Goal: Task Accomplishment & Management: Manage account settings

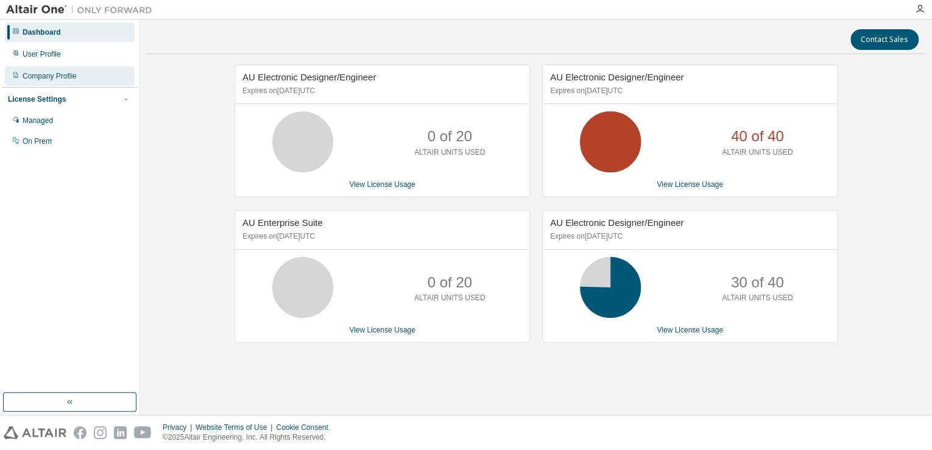
click at [83, 76] on div "Company Profile" at bounding box center [70, 76] width 130 height 20
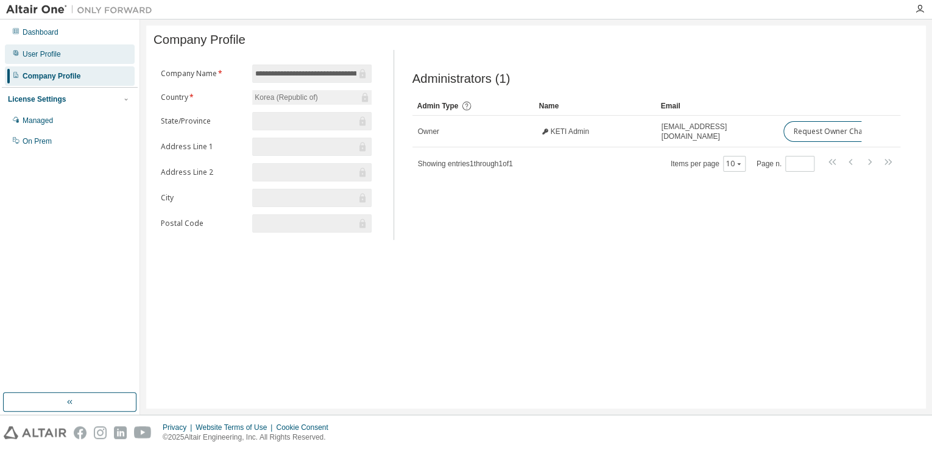
click at [85, 52] on div "User Profile" at bounding box center [70, 54] width 130 height 20
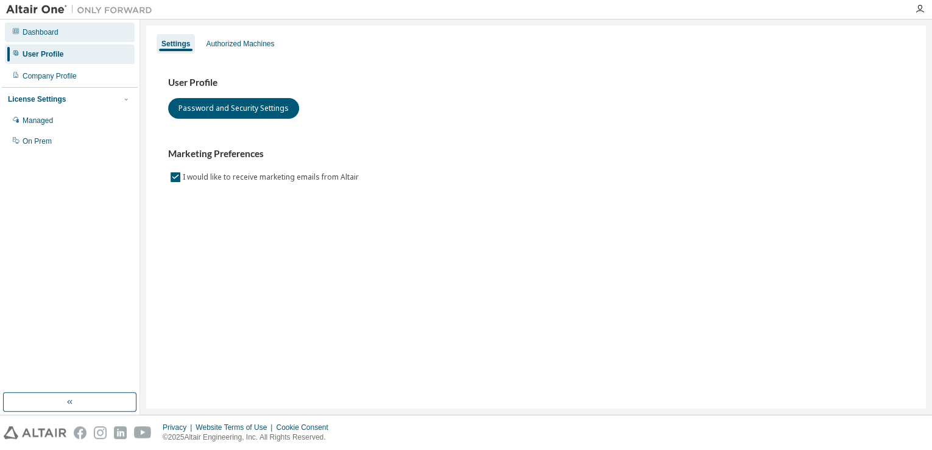
click at [73, 40] on div "Dashboard" at bounding box center [70, 33] width 130 height 20
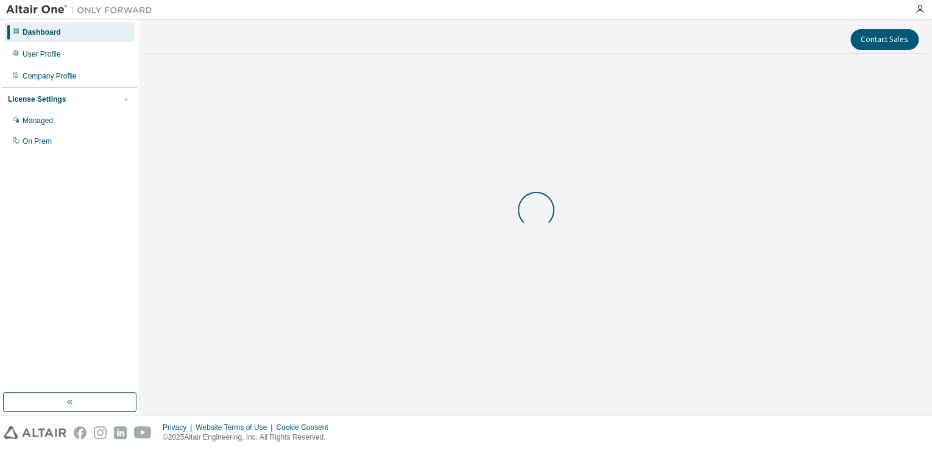
click at [76, 32] on div "Dashboard" at bounding box center [70, 33] width 130 height 20
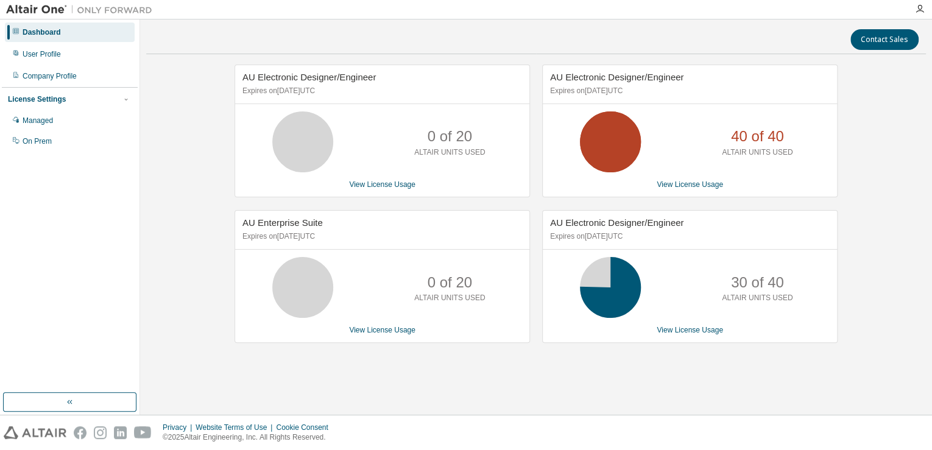
click at [118, 101] on div "License Settings" at bounding box center [70, 99] width 124 height 11
click at [123, 101] on icon "button" at bounding box center [125, 99] width 7 height 7
click at [43, 101] on div "License Settings" at bounding box center [37, 99] width 58 height 10
drag, startPoint x: 43, startPoint y: 101, endPoint x: 53, endPoint y: 274, distance: 173.3
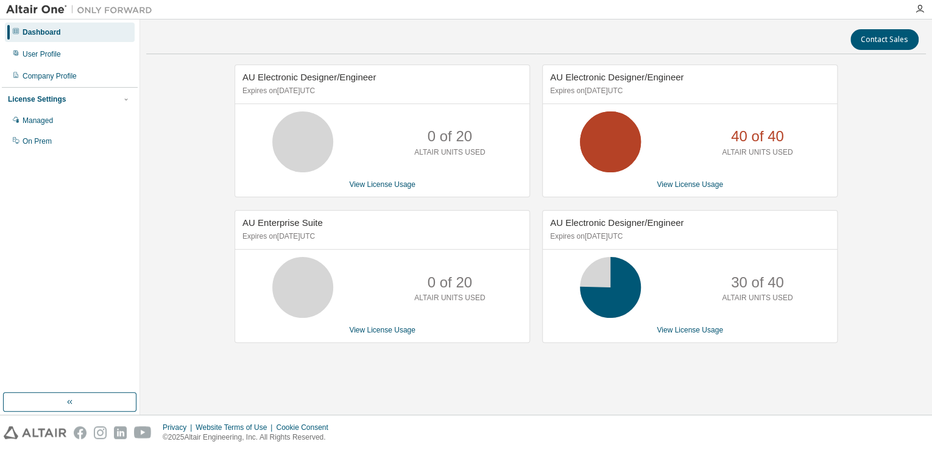
click at [53, 274] on div "Dashboard User Profile Company Profile License Settings Managed On Prem" at bounding box center [70, 206] width 136 height 370
click at [40, 8] on img at bounding box center [82, 10] width 152 height 12
click at [920, 10] on icon "button" at bounding box center [920, 9] width 10 height 10
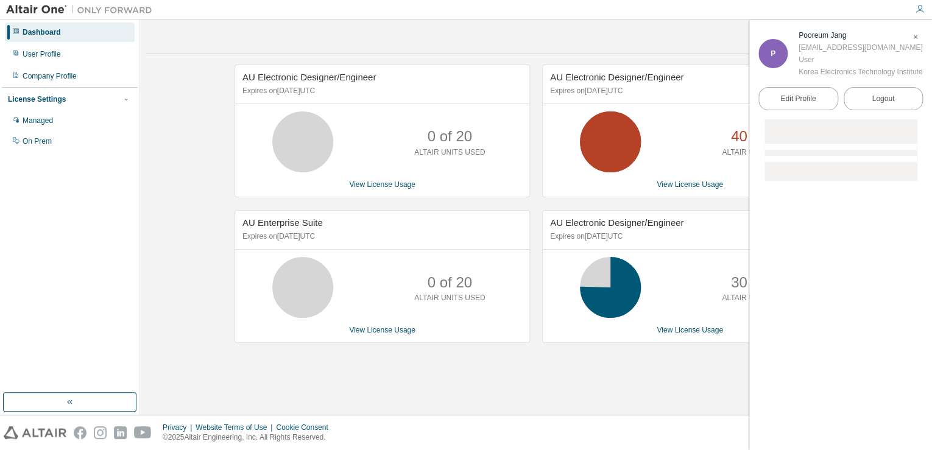
click at [920, 9] on icon "button" at bounding box center [920, 9] width 10 height 10
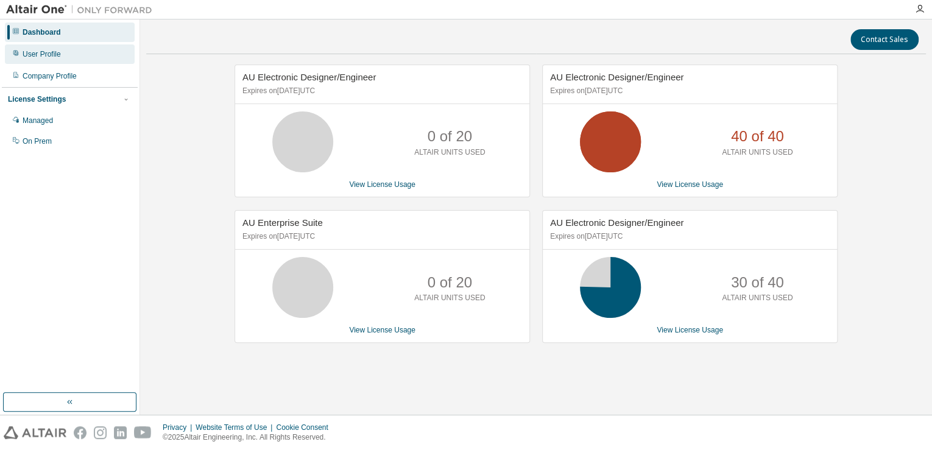
click at [53, 57] on div "User Profile" at bounding box center [42, 54] width 38 height 10
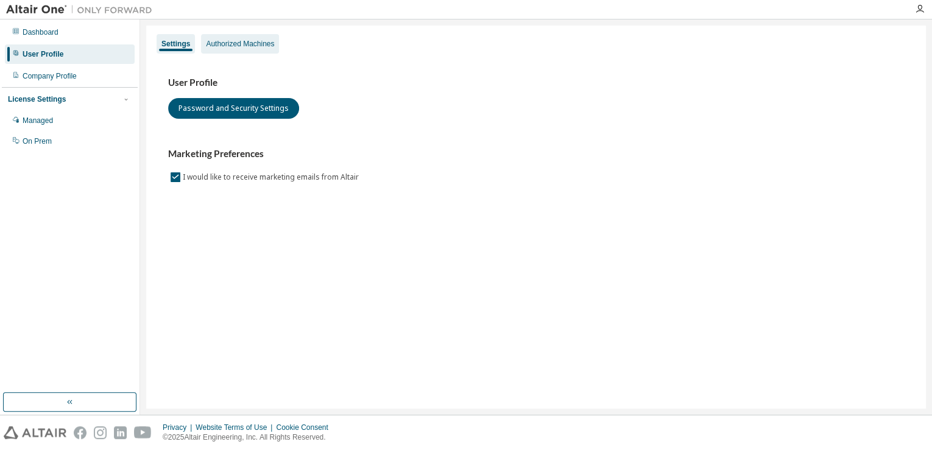
click at [260, 50] on div "Authorized Machines" at bounding box center [240, 44] width 78 height 20
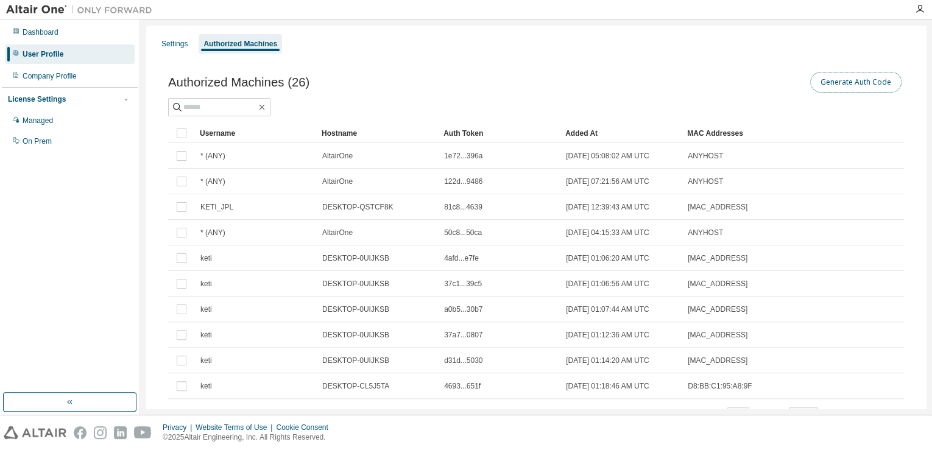
click at [857, 85] on button "Generate Auth Code" at bounding box center [855, 82] width 91 height 21
